Goal: Navigation & Orientation: Find specific page/section

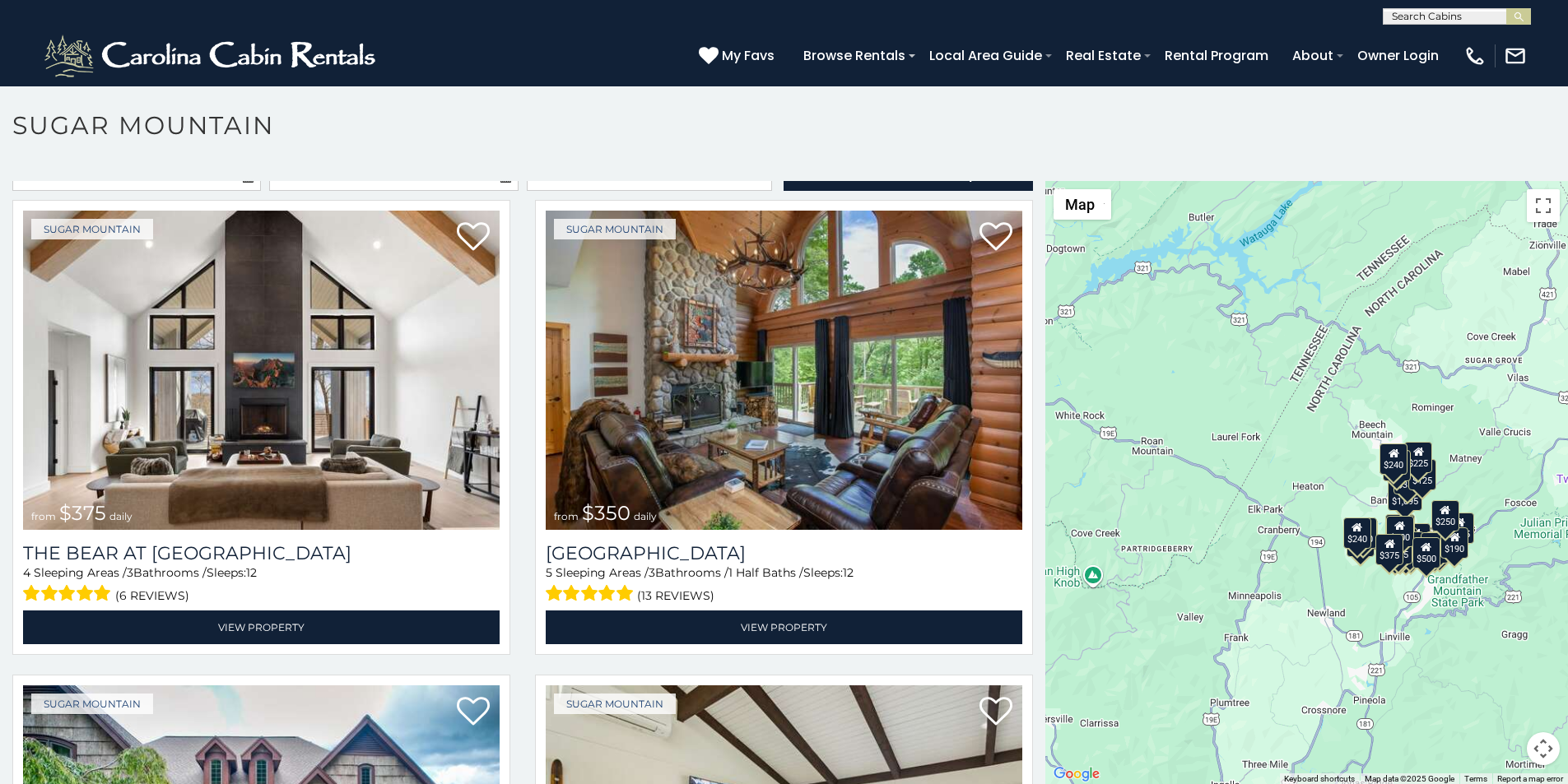
scroll to position [34, 0]
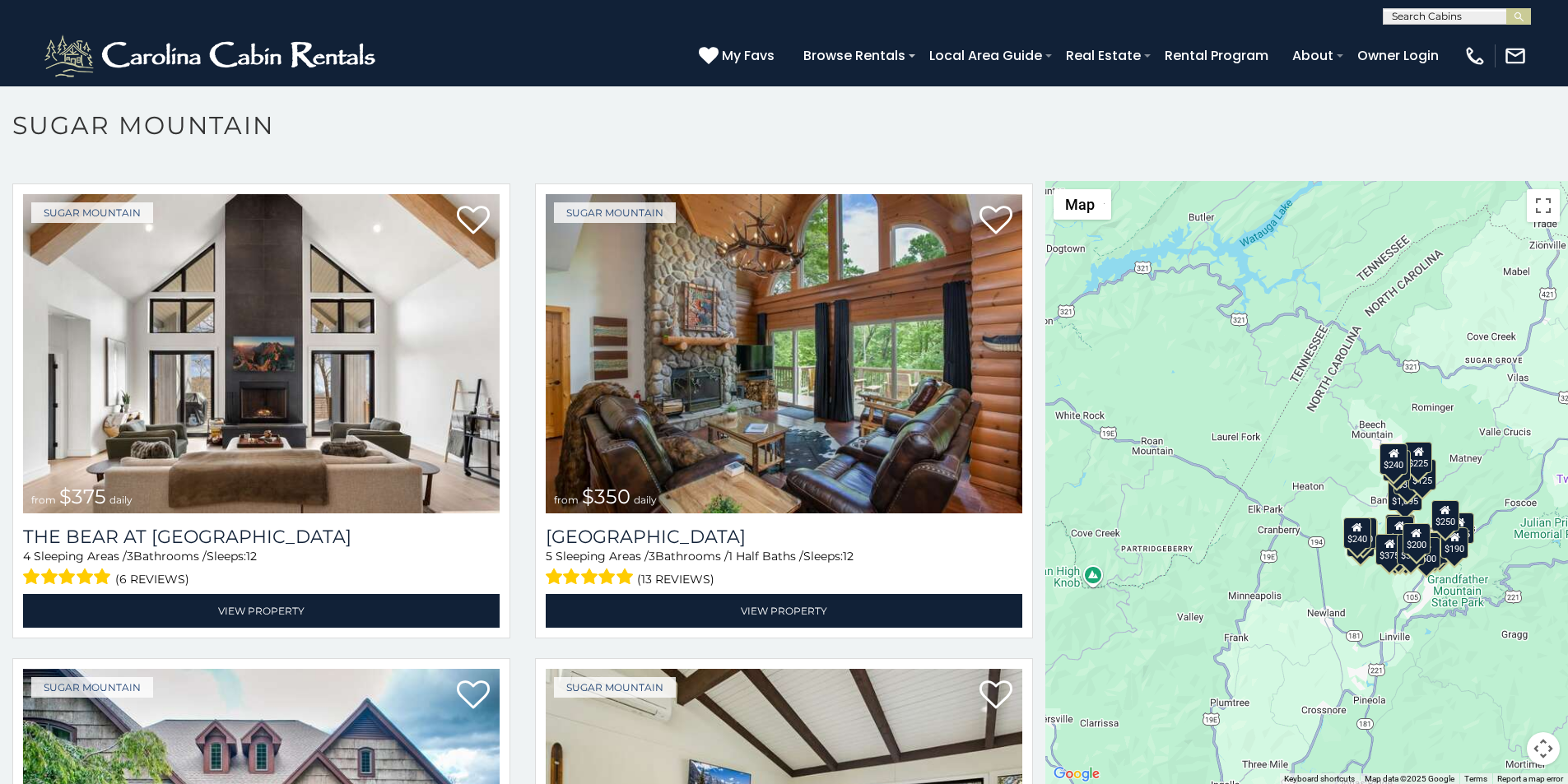
click at [633, 779] on p at bounding box center [784, 491] width 1568 height 620
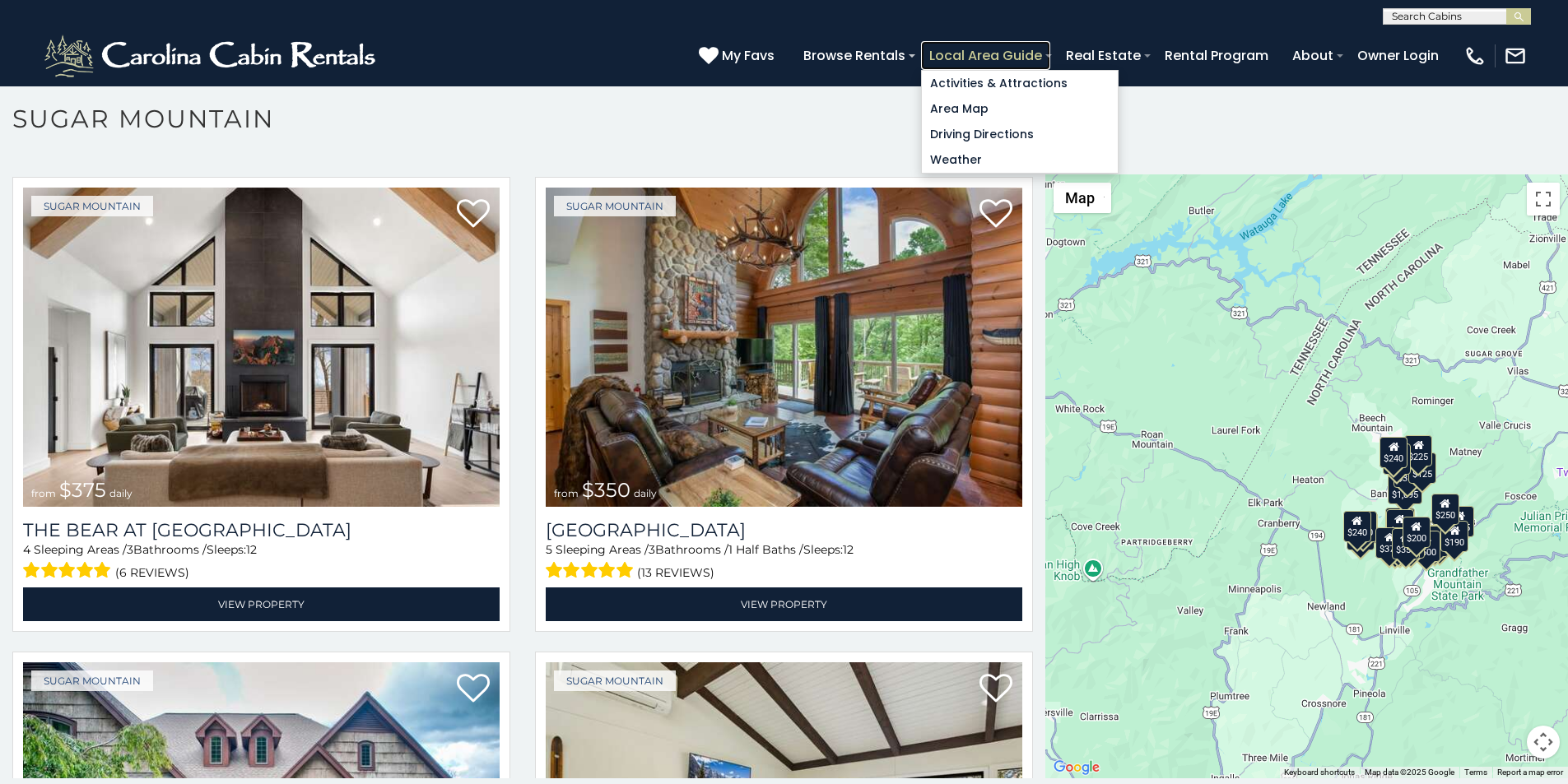
click at [1050, 48] on link "Local Area Guide" at bounding box center [985, 55] width 129 height 29
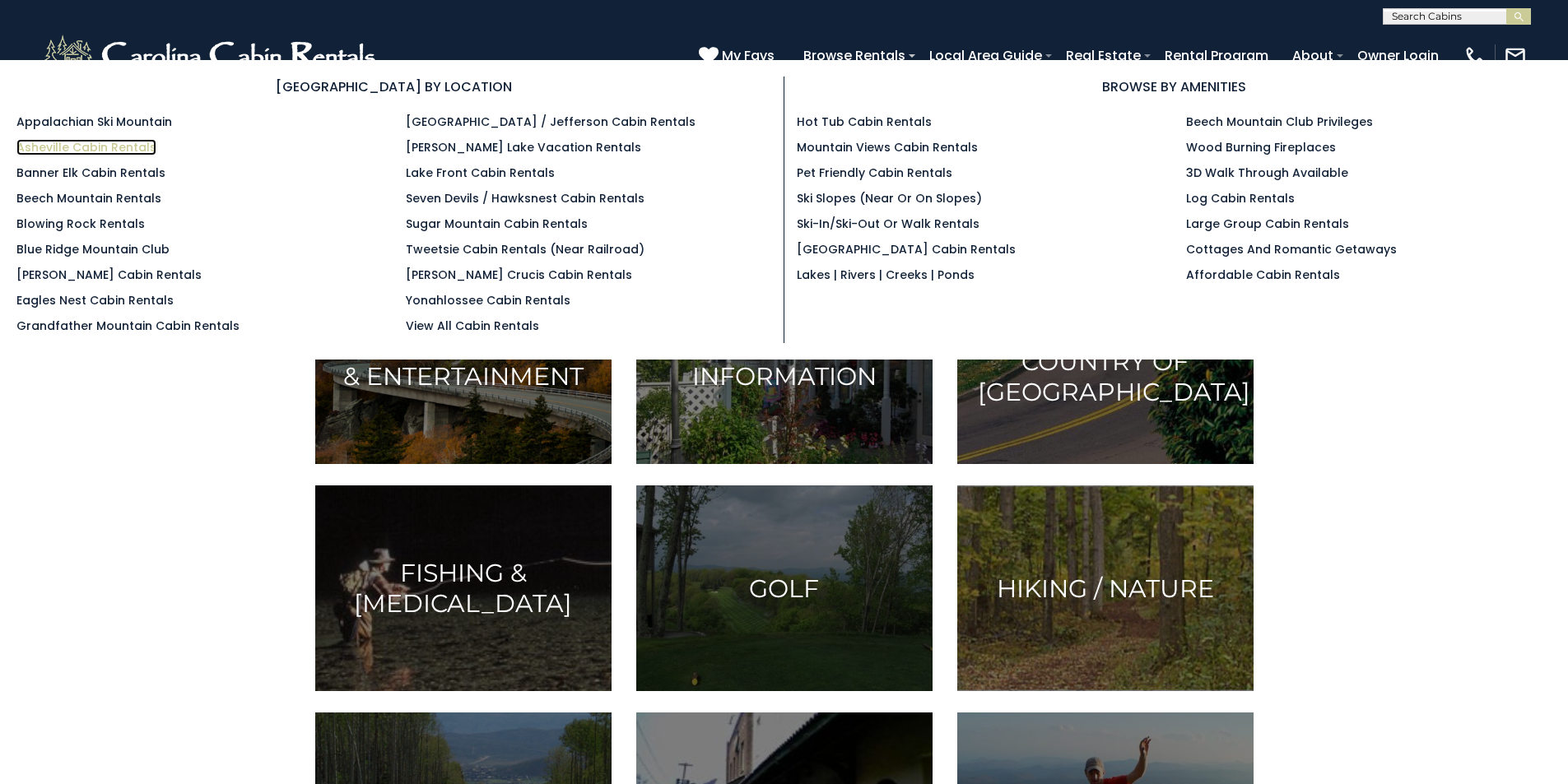
click at [38, 139] on link "Asheville Cabin Rentals" at bounding box center [87, 147] width 140 height 17
